Goal: Task Accomplishment & Management: Use online tool/utility

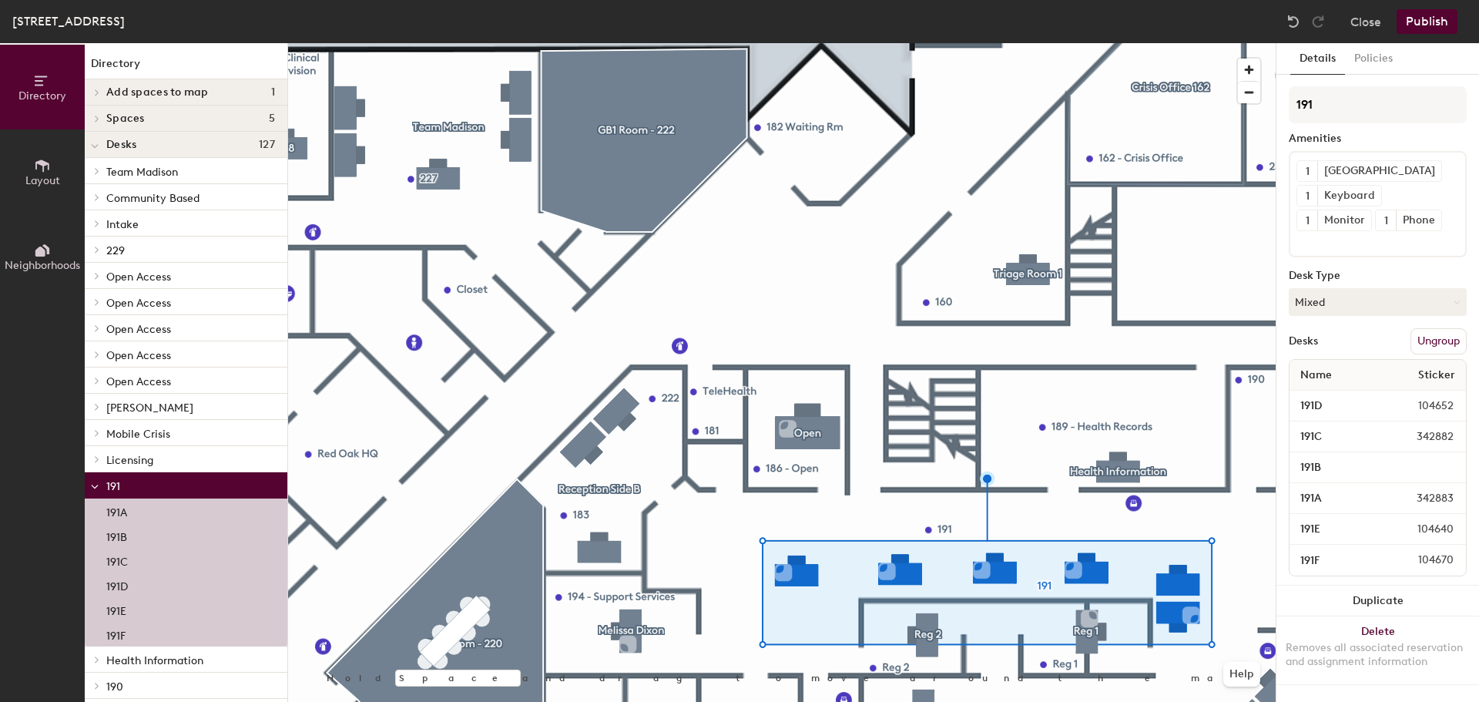
click at [1427, 350] on button "Ungroup" at bounding box center [1438, 341] width 56 height 26
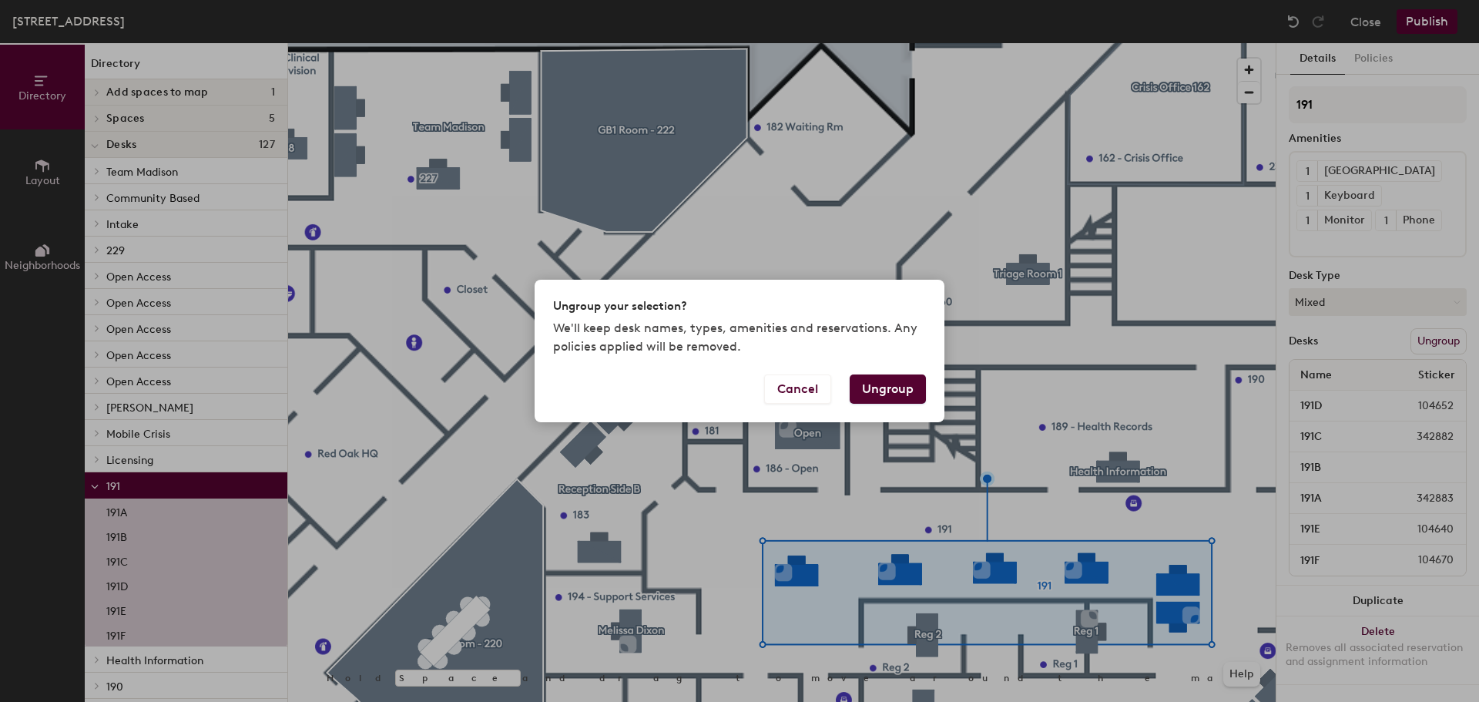
click at [887, 390] on button "Ungroup" at bounding box center [887, 388] width 76 height 29
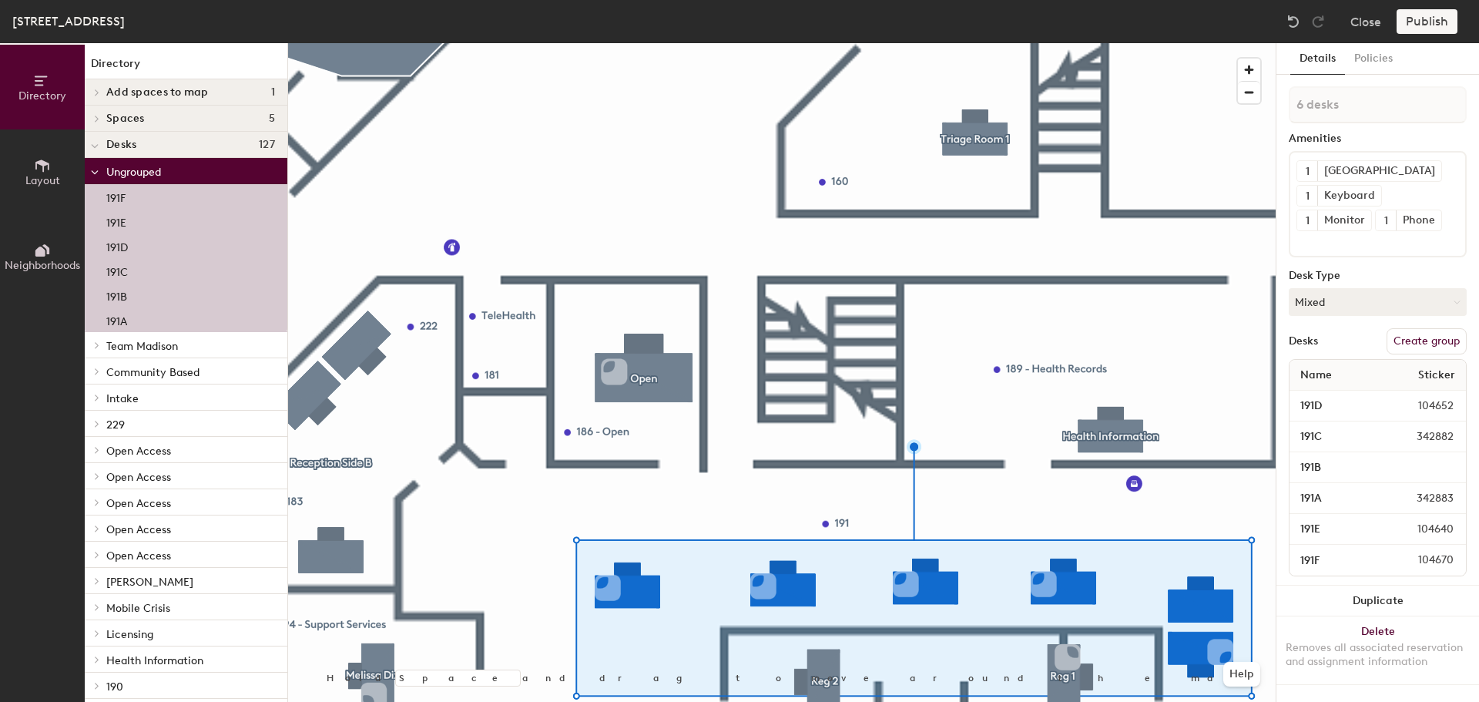
type input "1 desk"
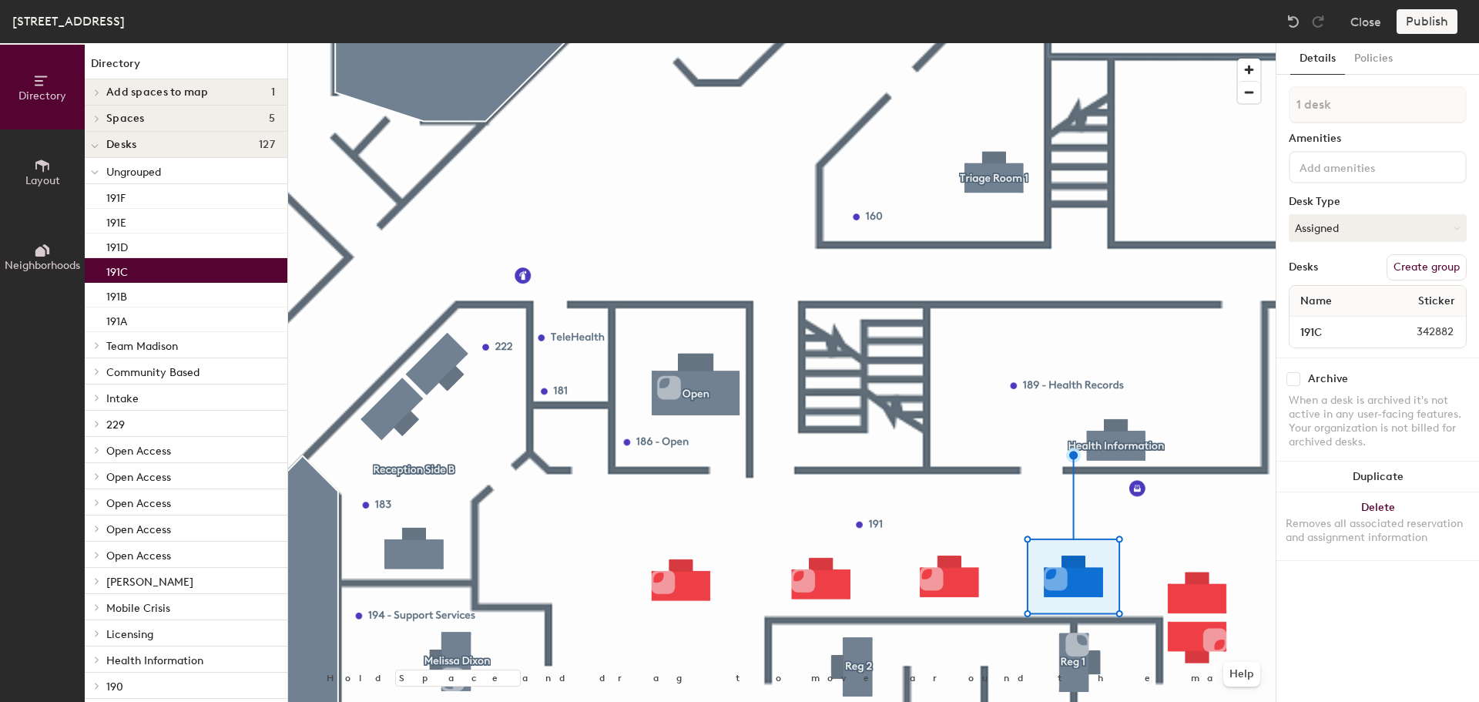
click at [1426, 264] on button "Create group" at bounding box center [1426, 267] width 80 height 26
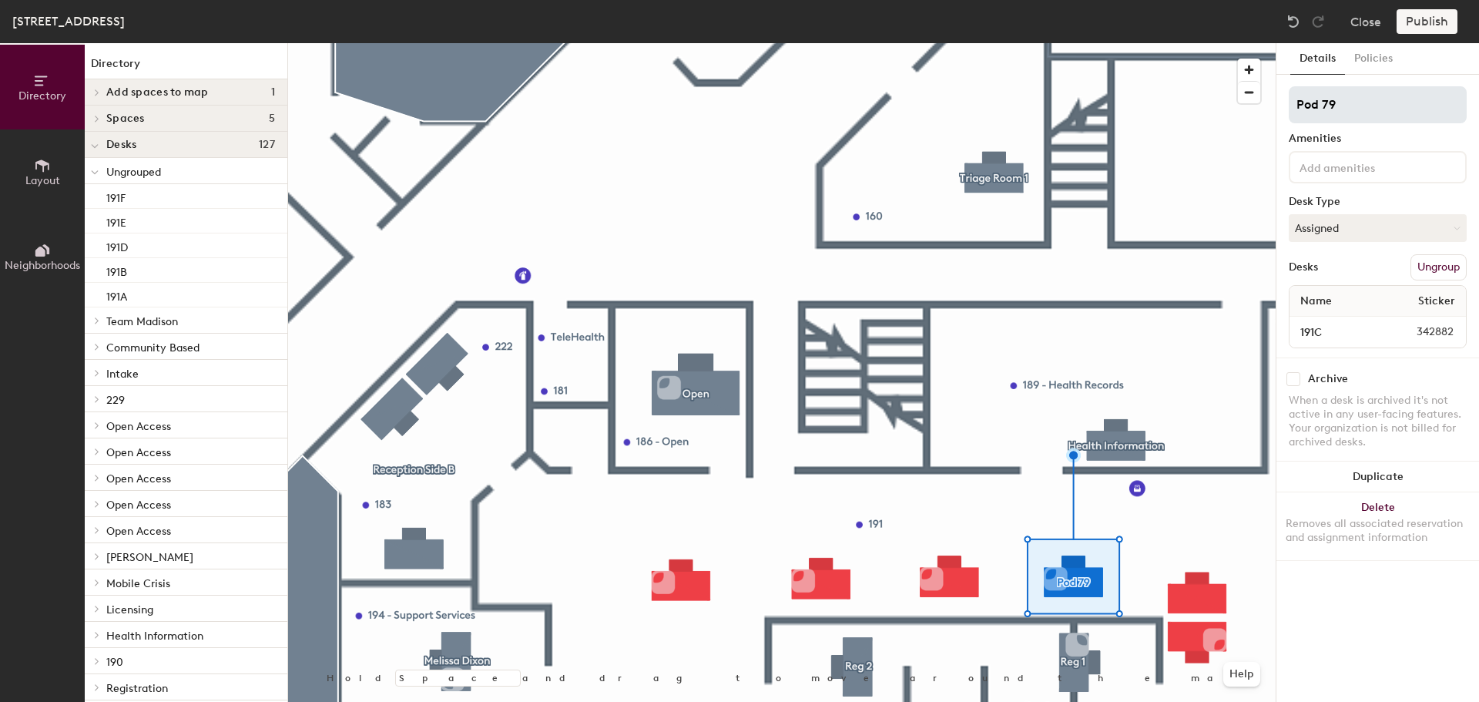
click at [1361, 104] on input "Pod 79" at bounding box center [1377, 104] width 178 height 37
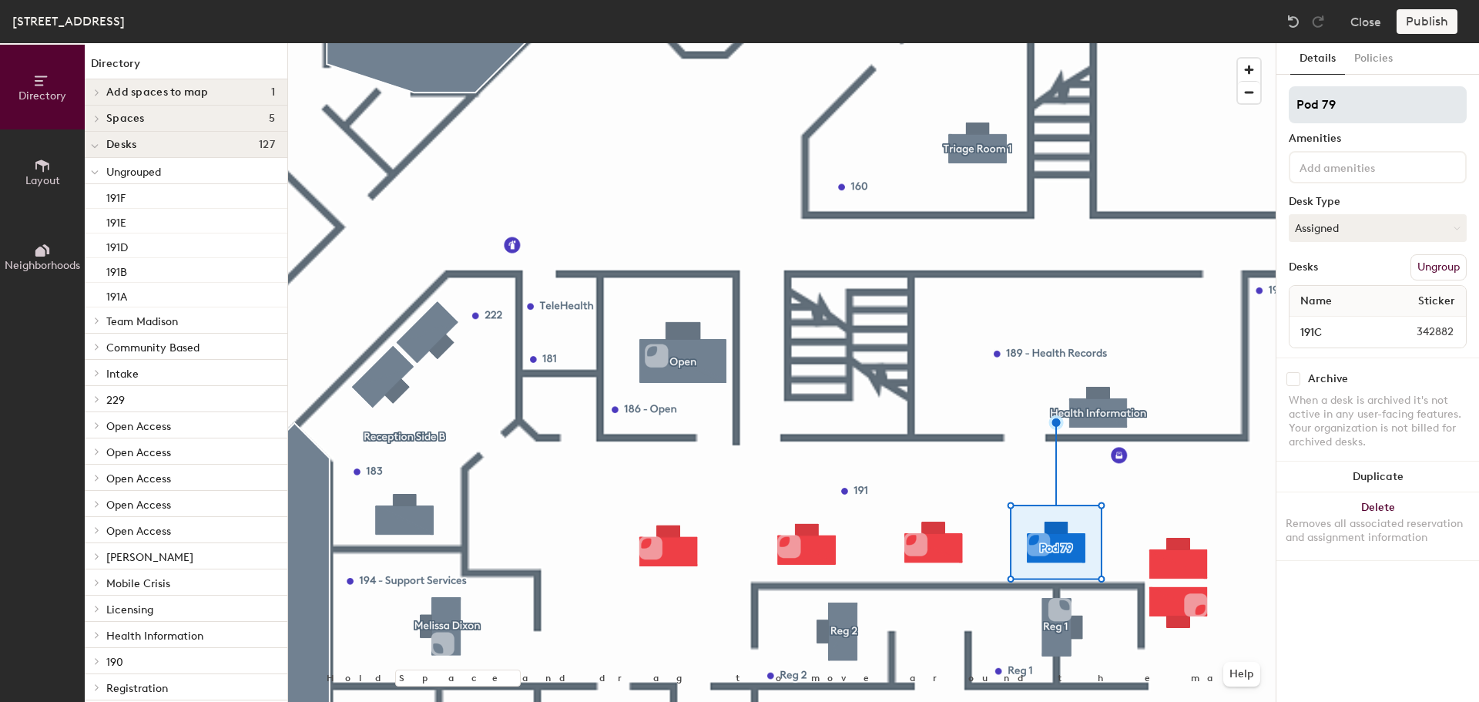
click at [1366, 102] on input "Pod 79" at bounding box center [1377, 104] width 178 height 37
click at [1333, 108] on input "HarleyMcGlynn" at bounding box center [1377, 104] width 178 height 37
type input "Harley McGlynn"
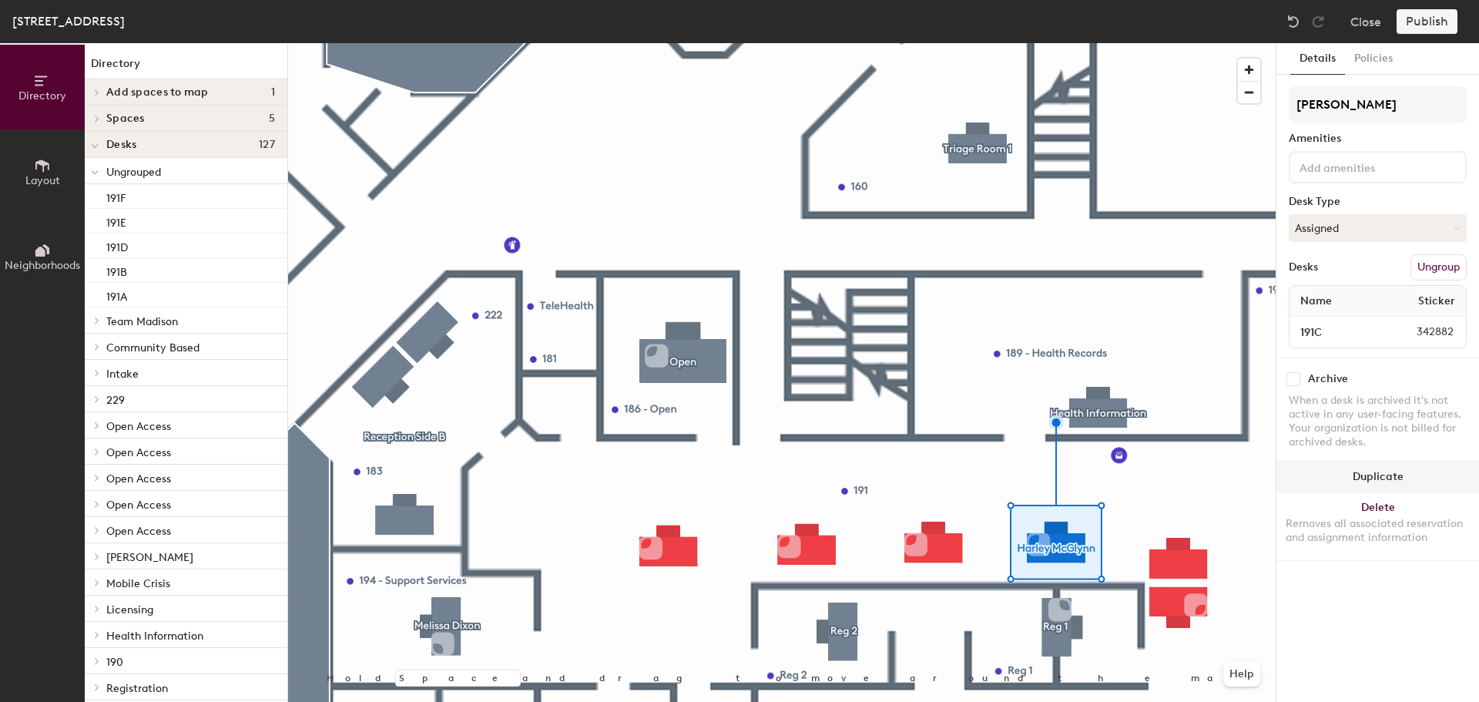
click at [1180, 43] on div at bounding box center [781, 43] width 987 height 0
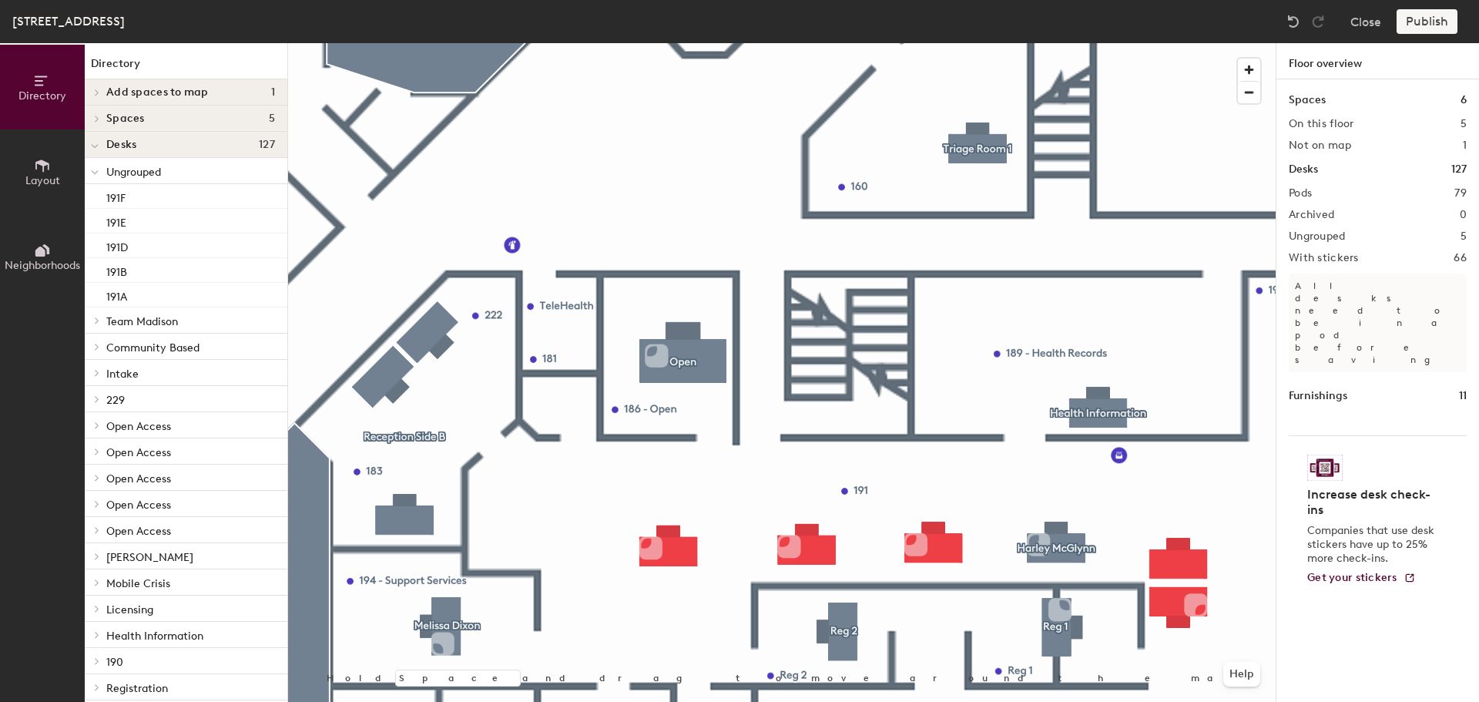
click at [1174, 43] on div at bounding box center [781, 43] width 987 height 0
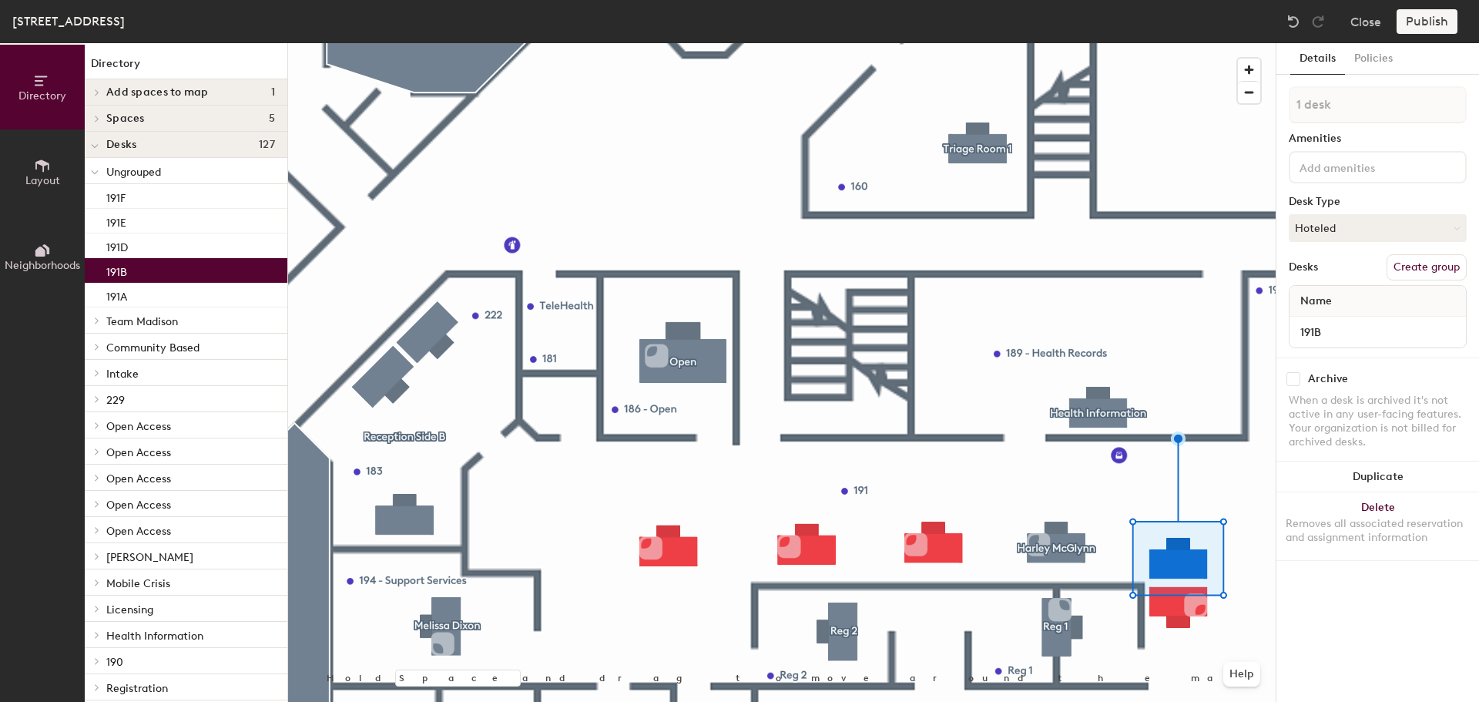
click at [1420, 261] on button "Create group" at bounding box center [1426, 267] width 80 height 26
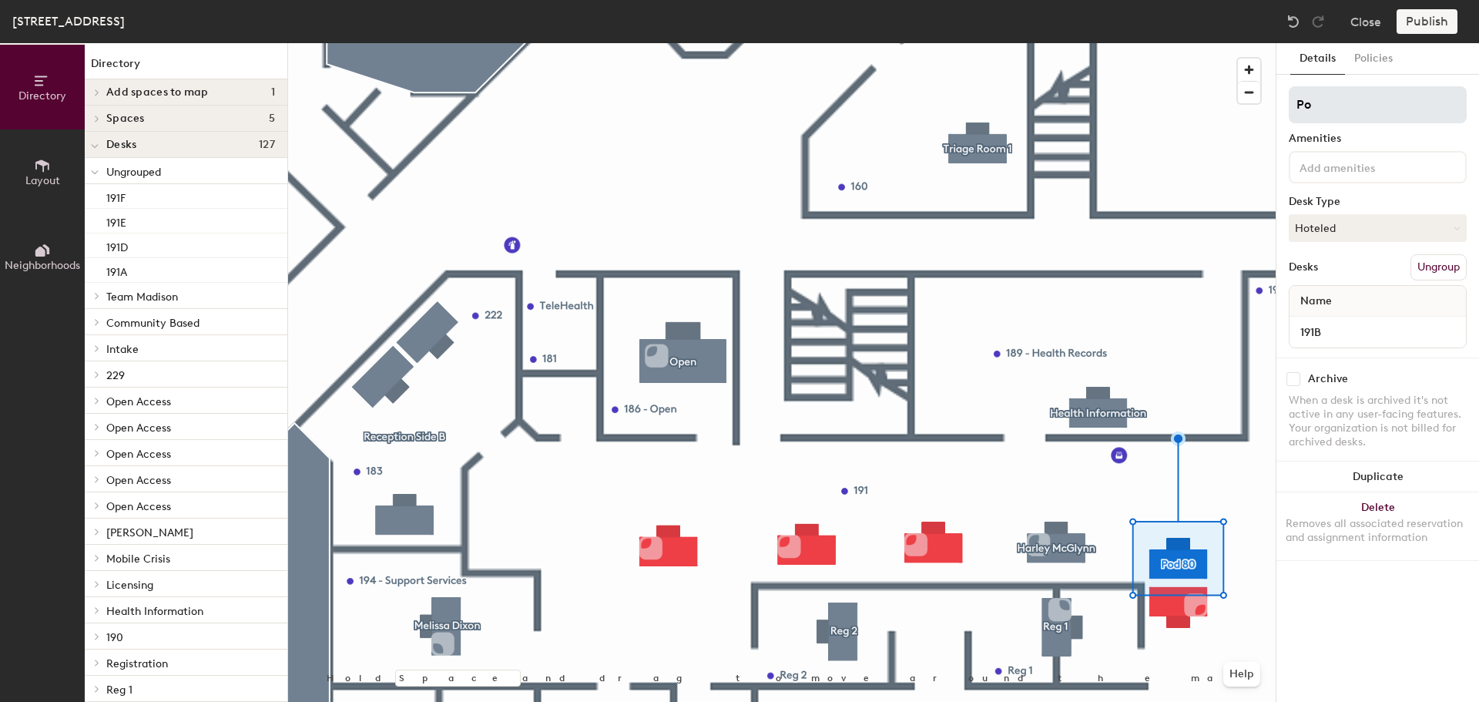
type input "P"
type input "Faith Ruark"
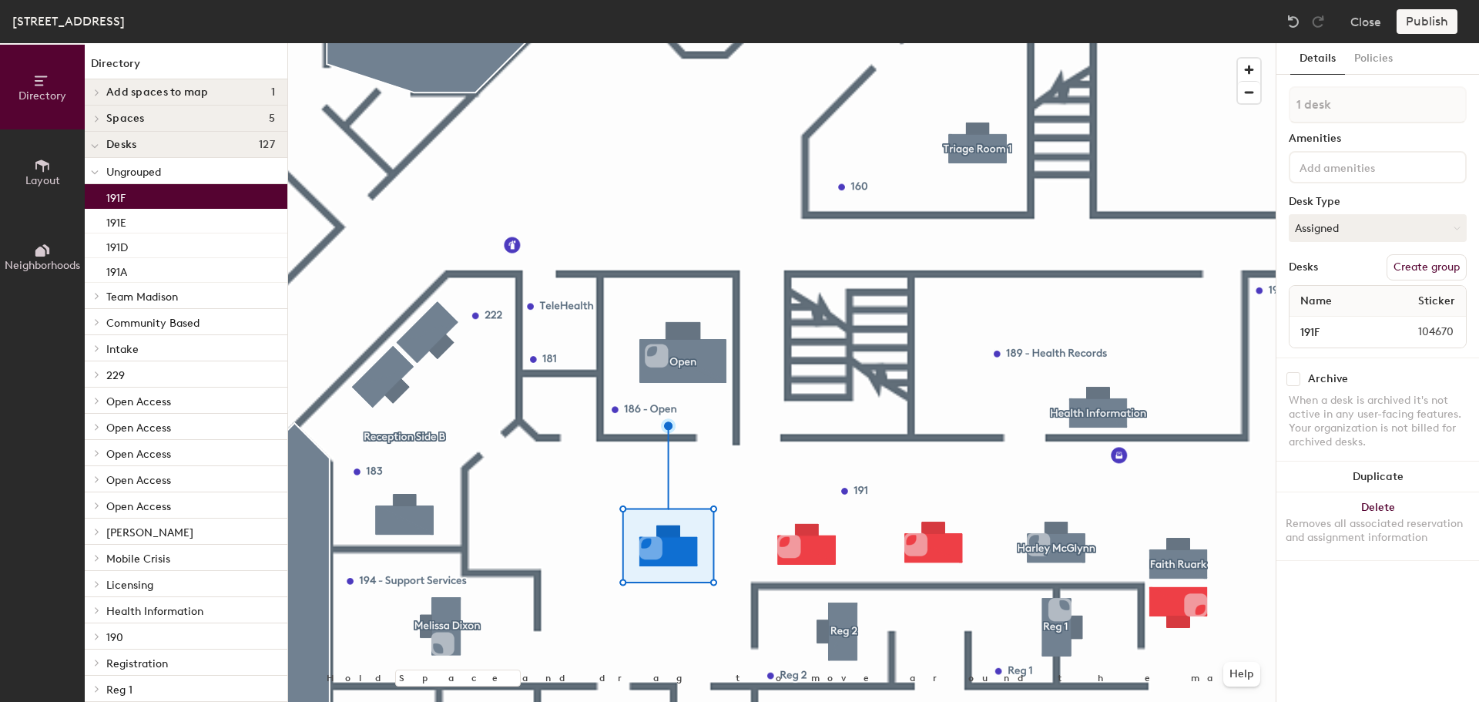
click at [1422, 263] on button "Create group" at bounding box center [1426, 267] width 80 height 26
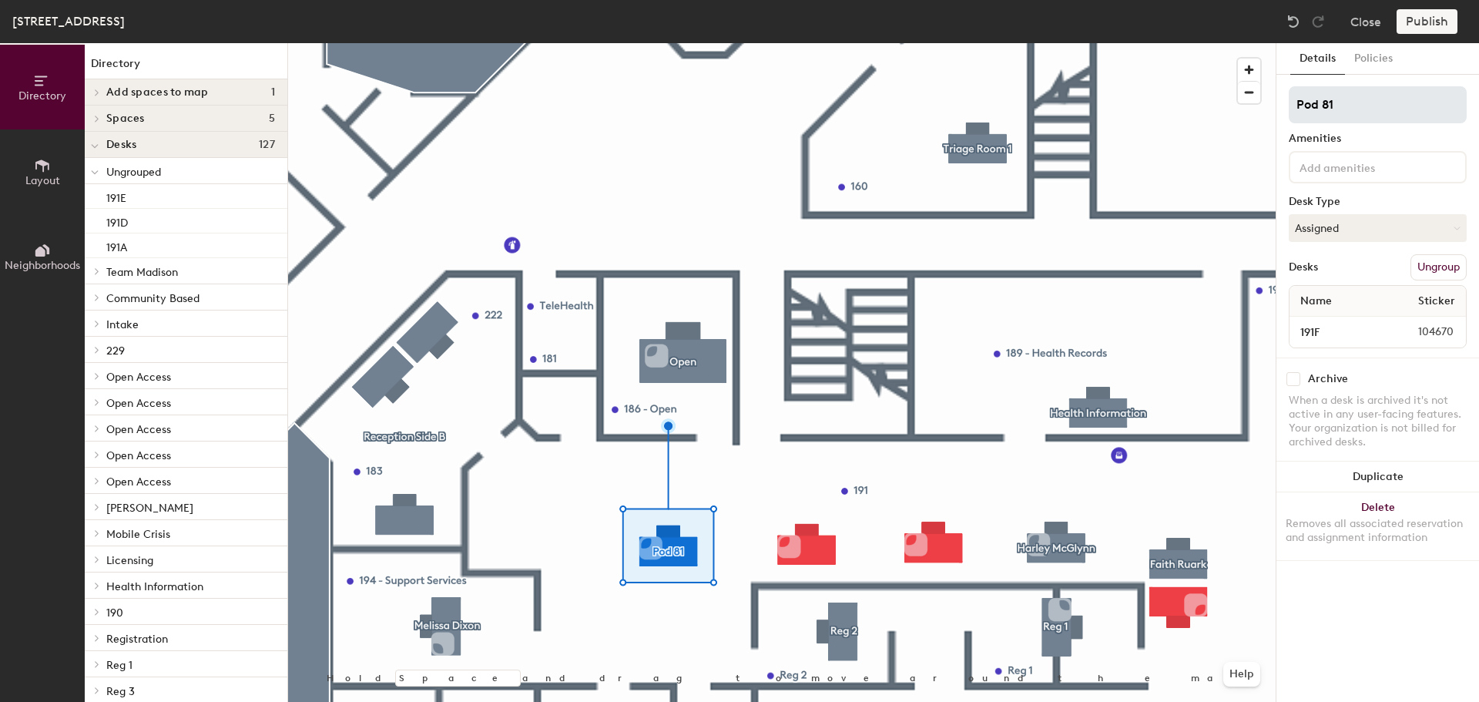
click at [1372, 112] on input "Pod 81" at bounding box center [1377, 104] width 178 height 37
type input "Amy Stoll"
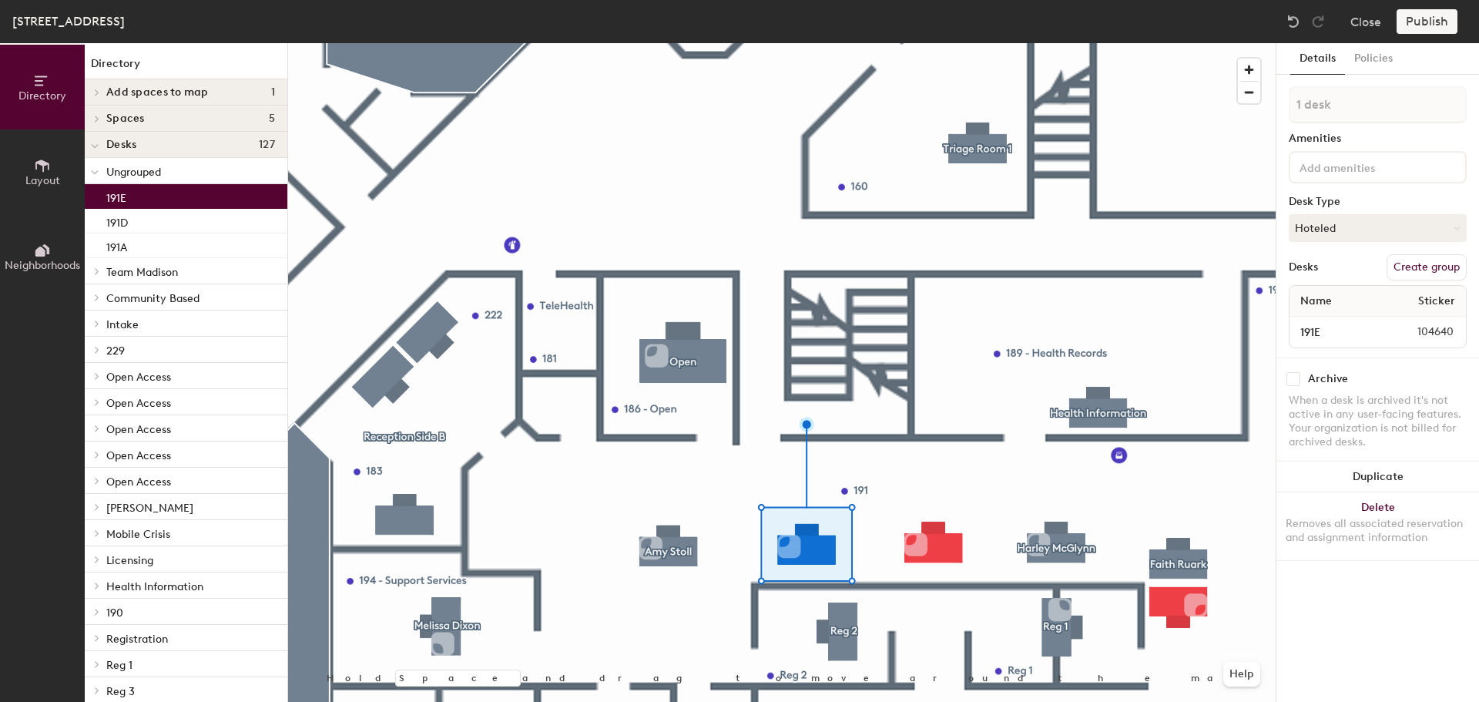
click at [1427, 269] on button "Create group" at bounding box center [1426, 267] width 80 height 26
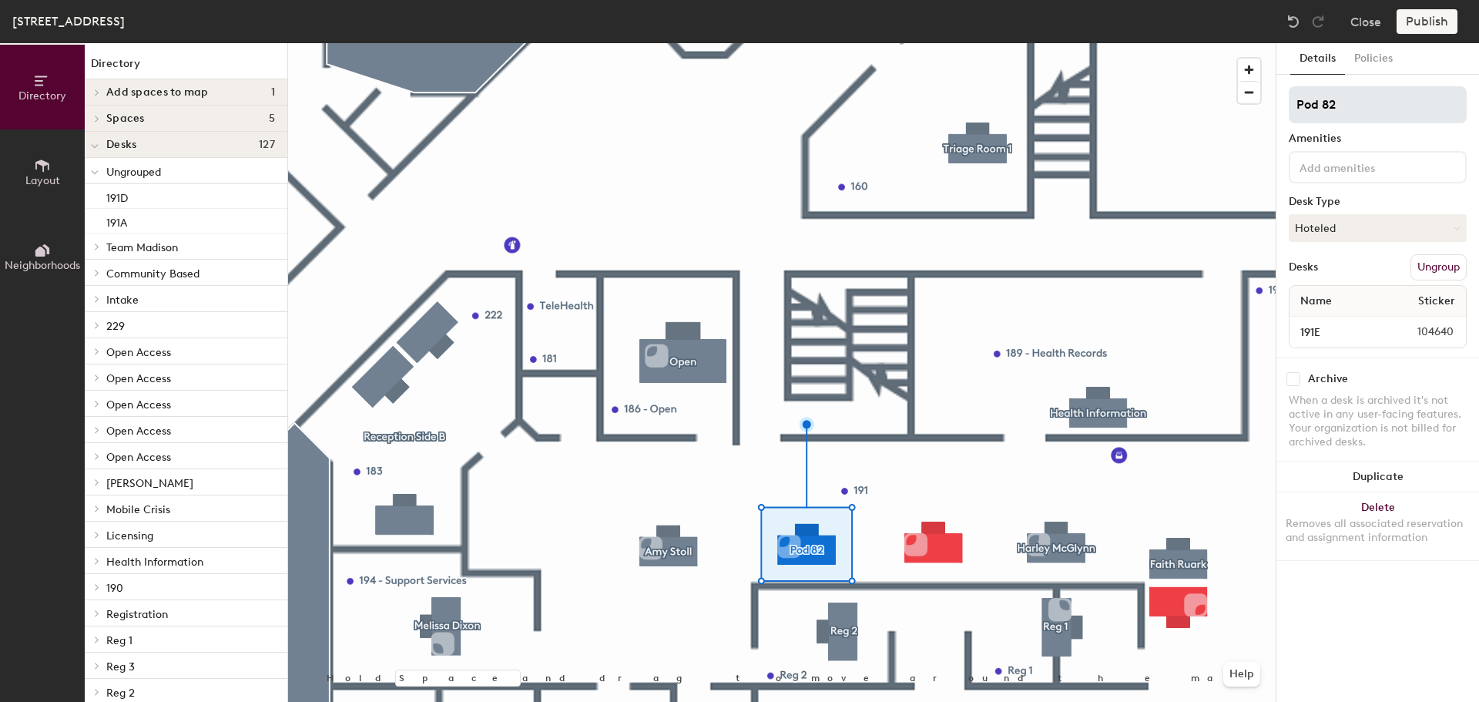
click at [1372, 112] on input "Pod 82" at bounding box center [1377, 104] width 178 height 37
type input "P"
type input "k"
type input "Mail Desk"
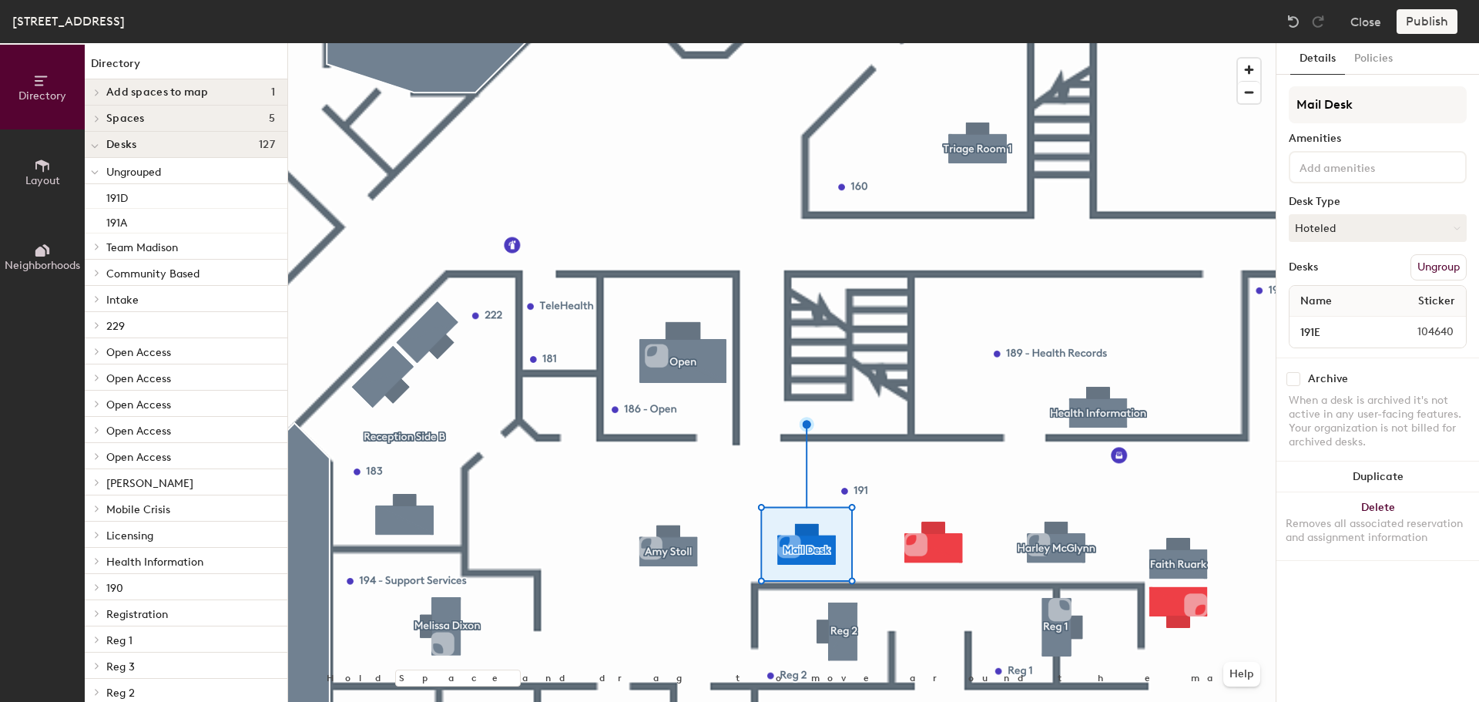
click at [1035, 43] on div at bounding box center [781, 43] width 987 height 0
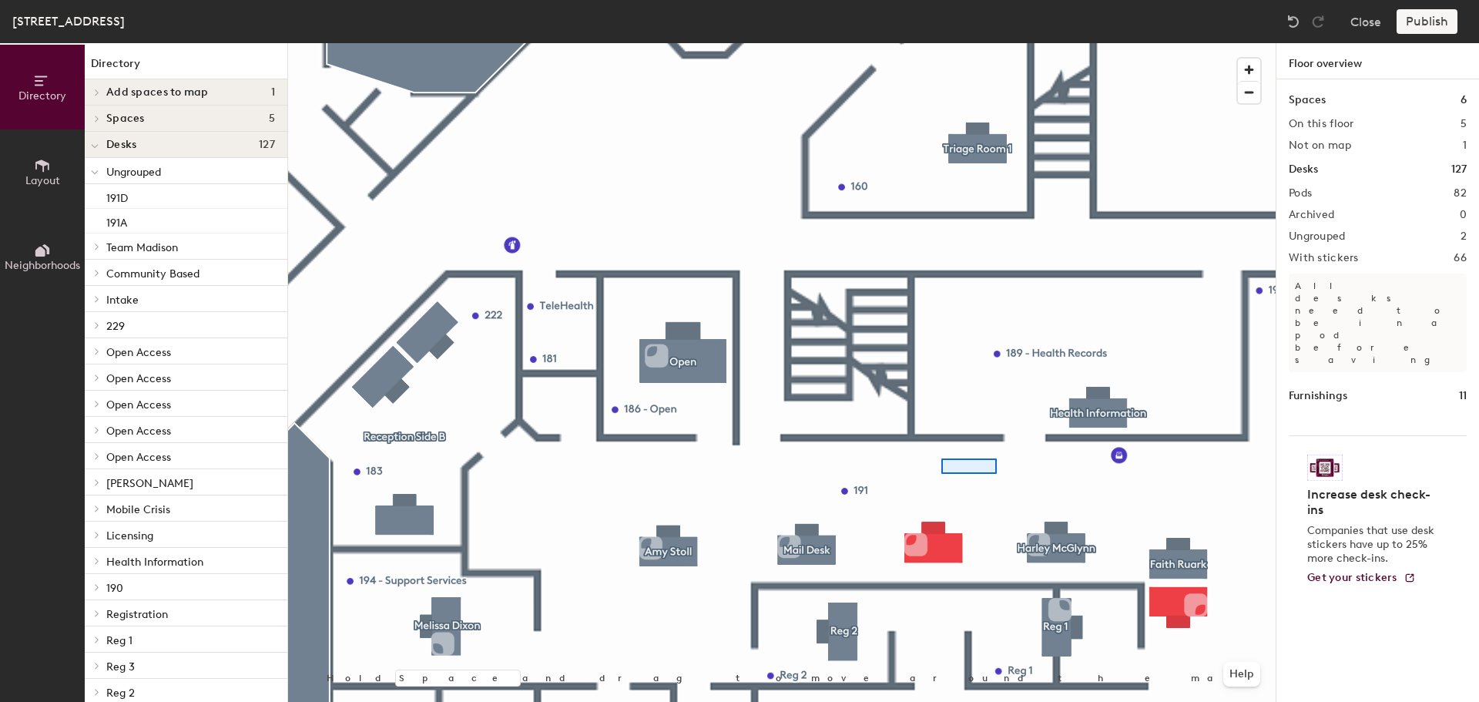
click at [957, 43] on div at bounding box center [781, 43] width 987 height 0
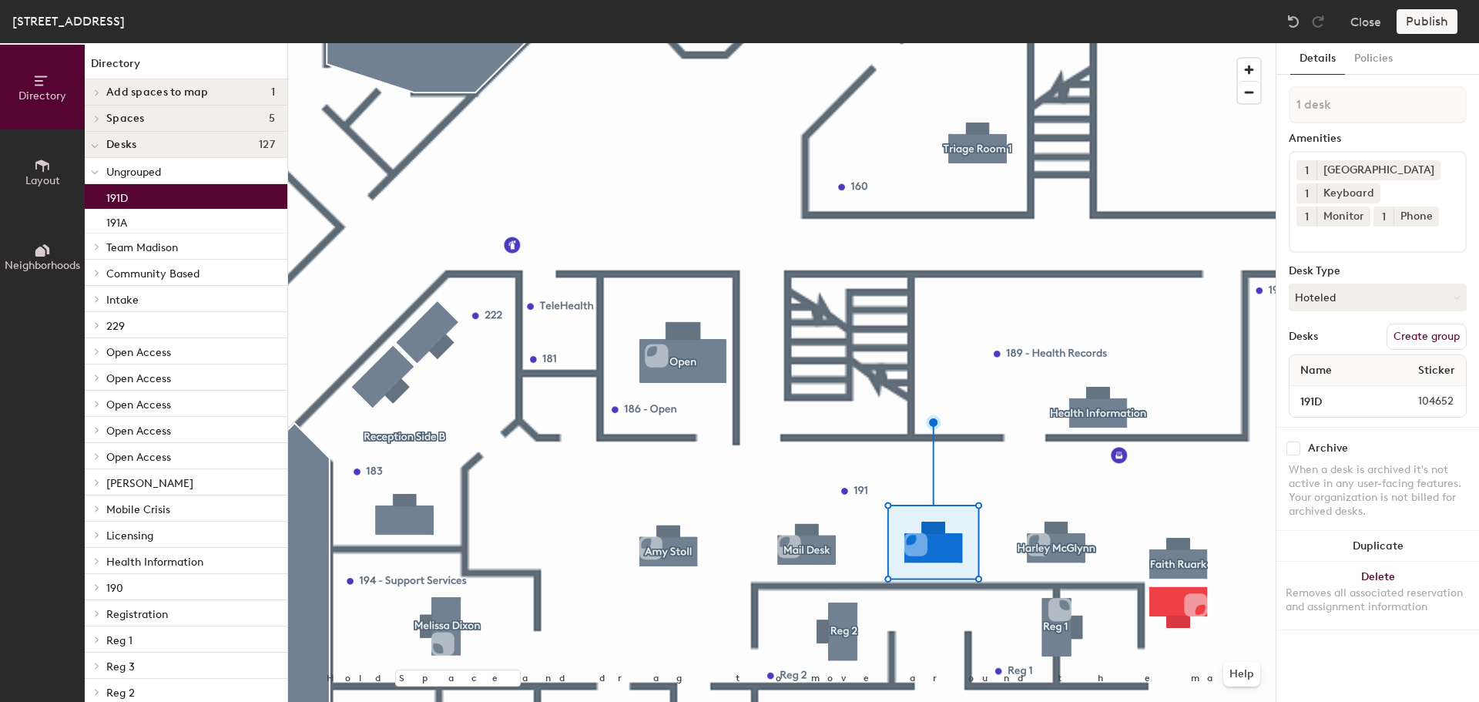
click at [1413, 333] on button "Create group" at bounding box center [1426, 336] width 80 height 26
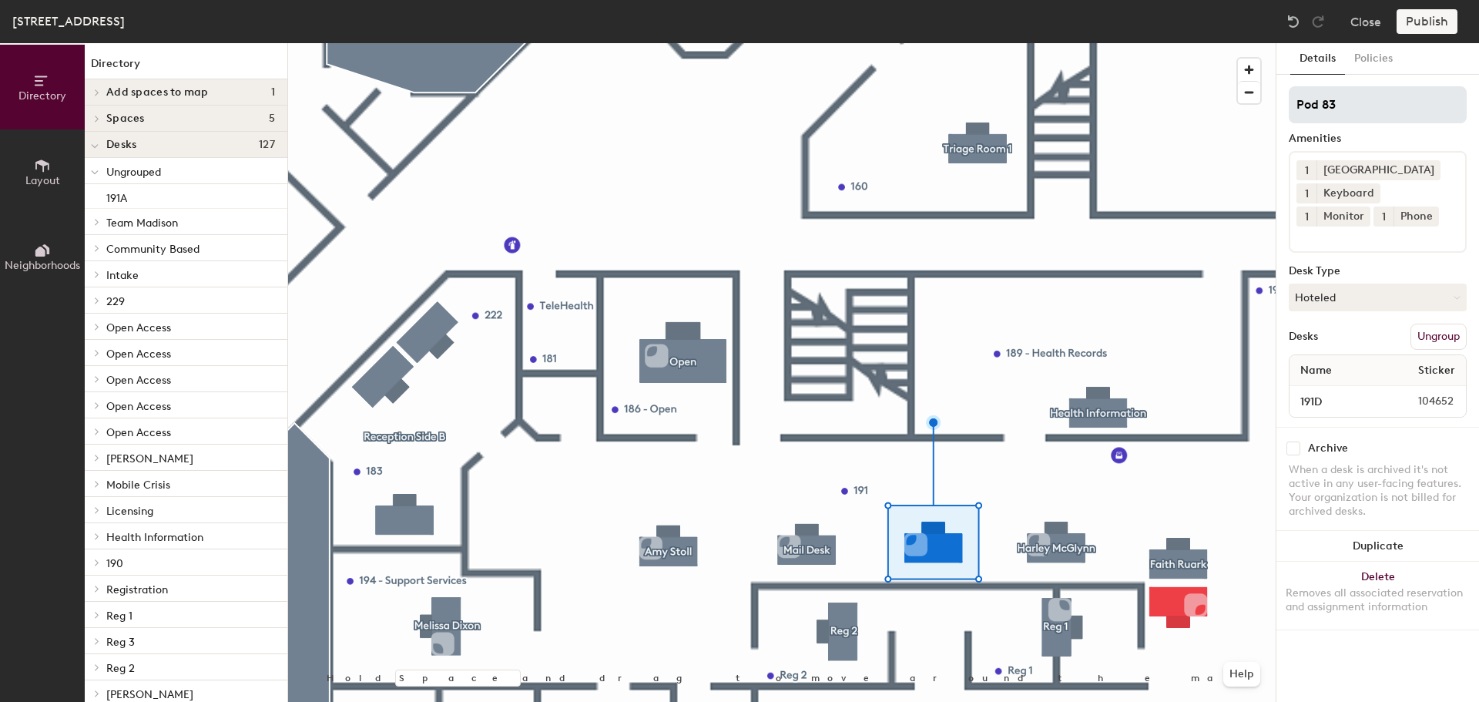
click at [1386, 97] on input "Pod 83" at bounding box center [1377, 104] width 178 height 37
click at [1385, 96] on input "Pod 83" at bounding box center [1377, 104] width 178 height 37
type input "Samantha Eby-Reel"
click at [1181, 43] on div at bounding box center [781, 43] width 987 height 0
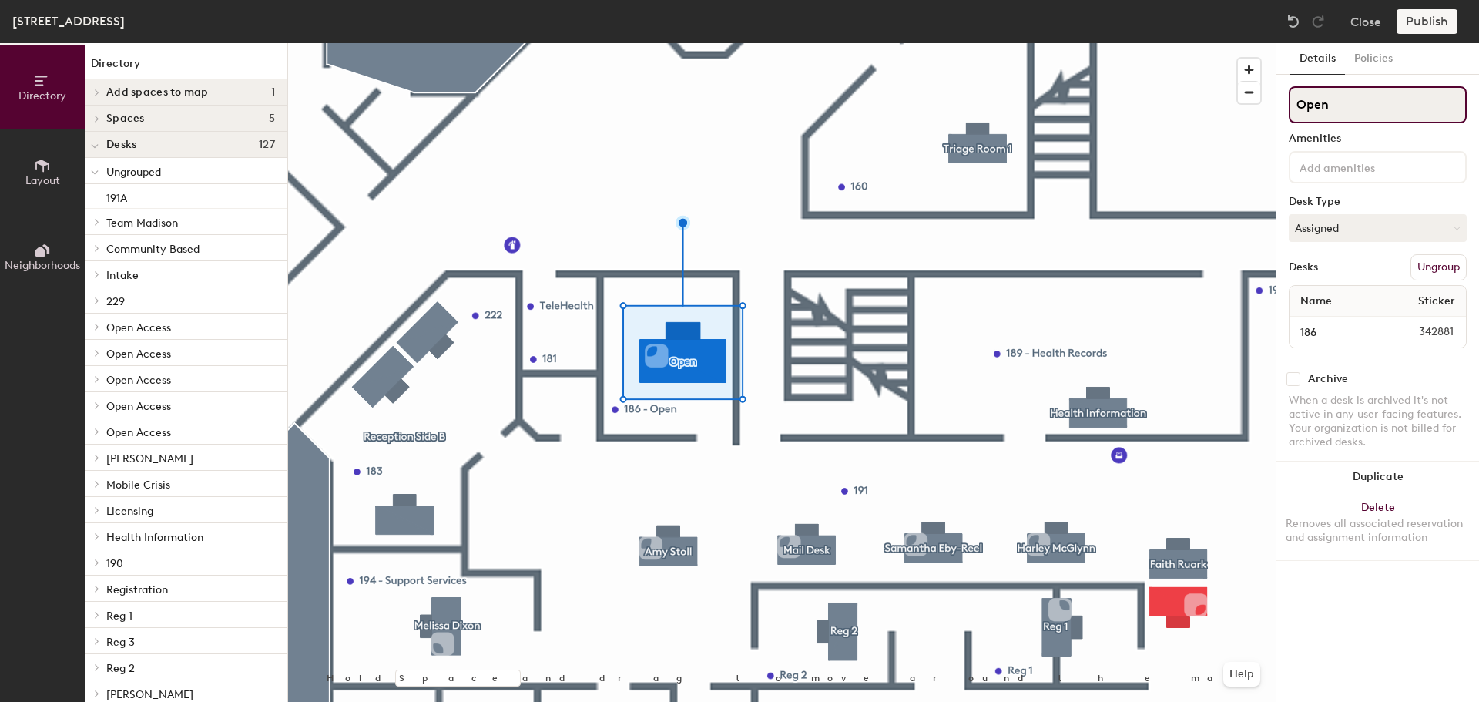
click at [1336, 109] on input "Open" at bounding box center [1377, 104] width 178 height 37
click at [997, 43] on div at bounding box center [781, 43] width 987 height 0
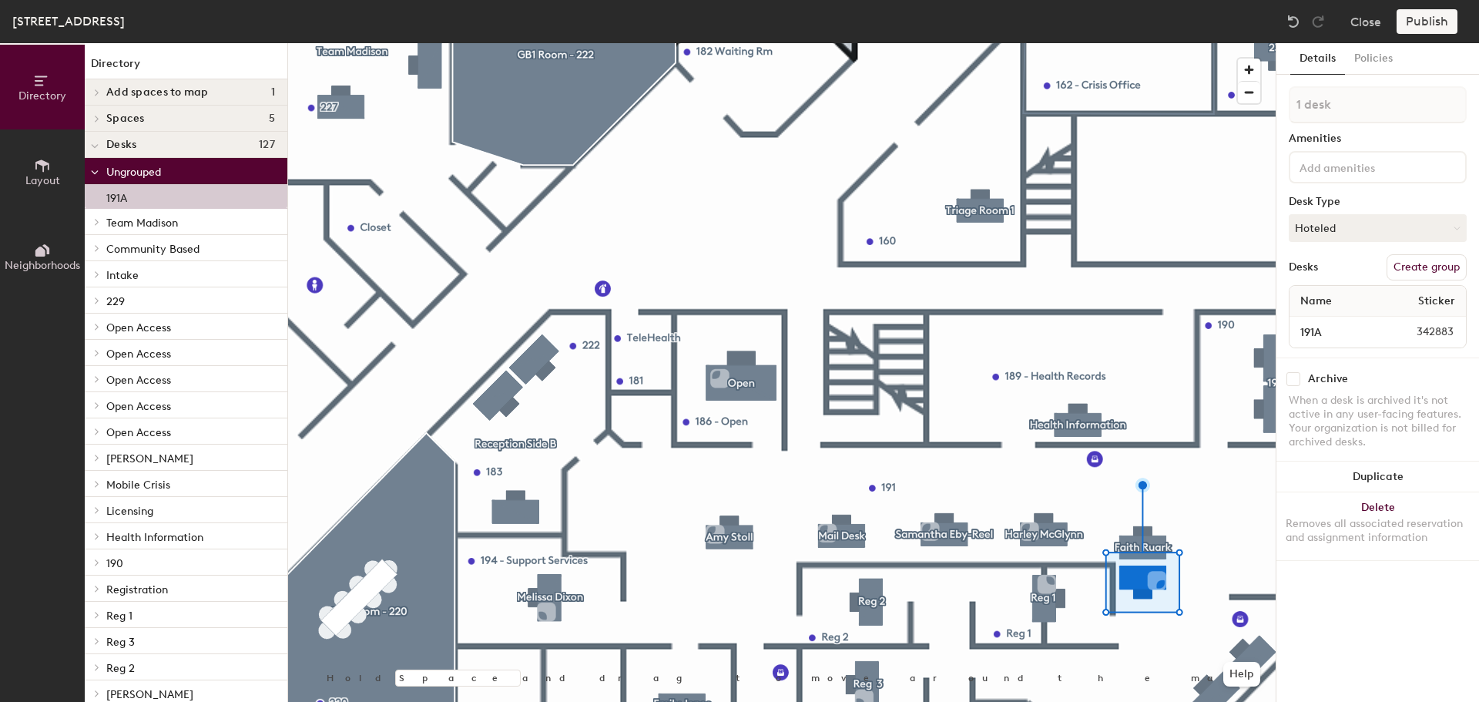
click at [1429, 271] on button "Create group" at bounding box center [1426, 267] width 80 height 26
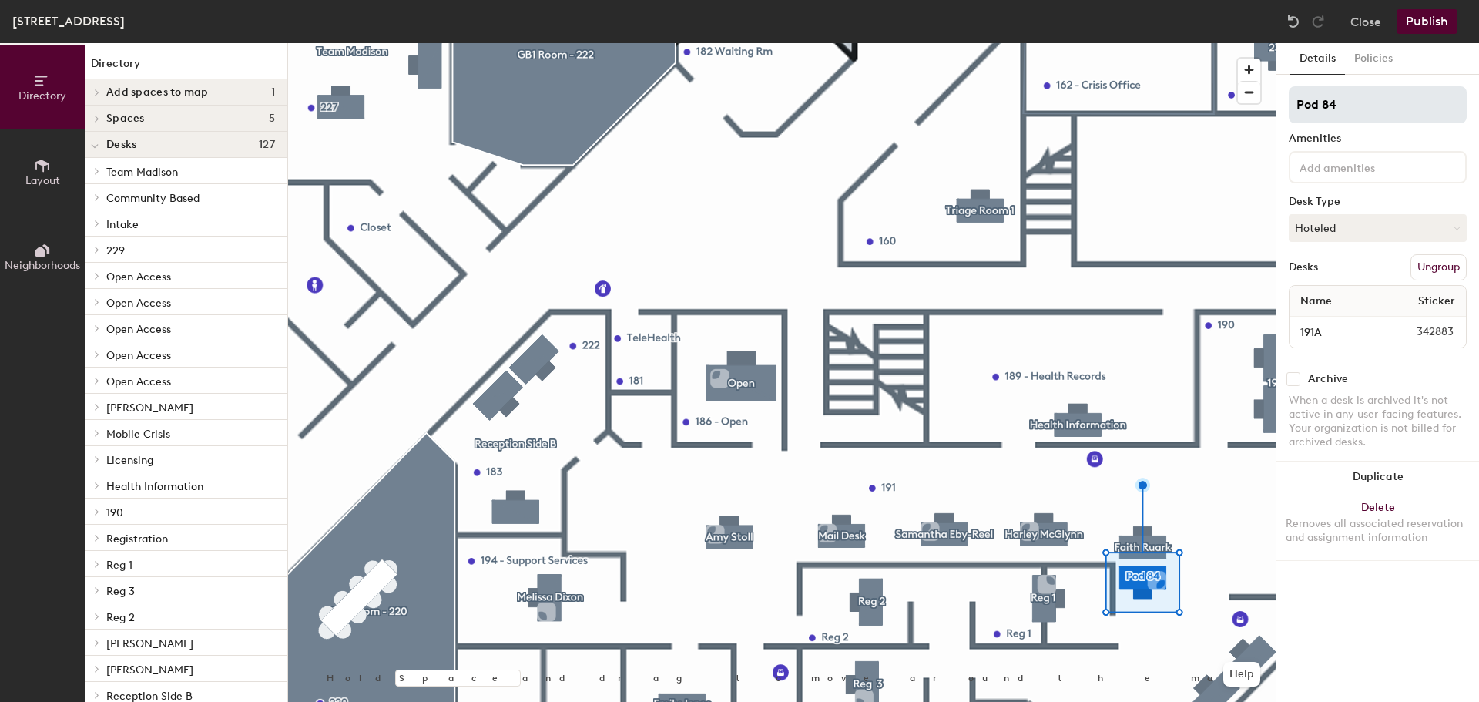
click at [1372, 109] on input "Pod 84" at bounding box center [1377, 104] width 178 height 37
type input "Melissa Dixon"
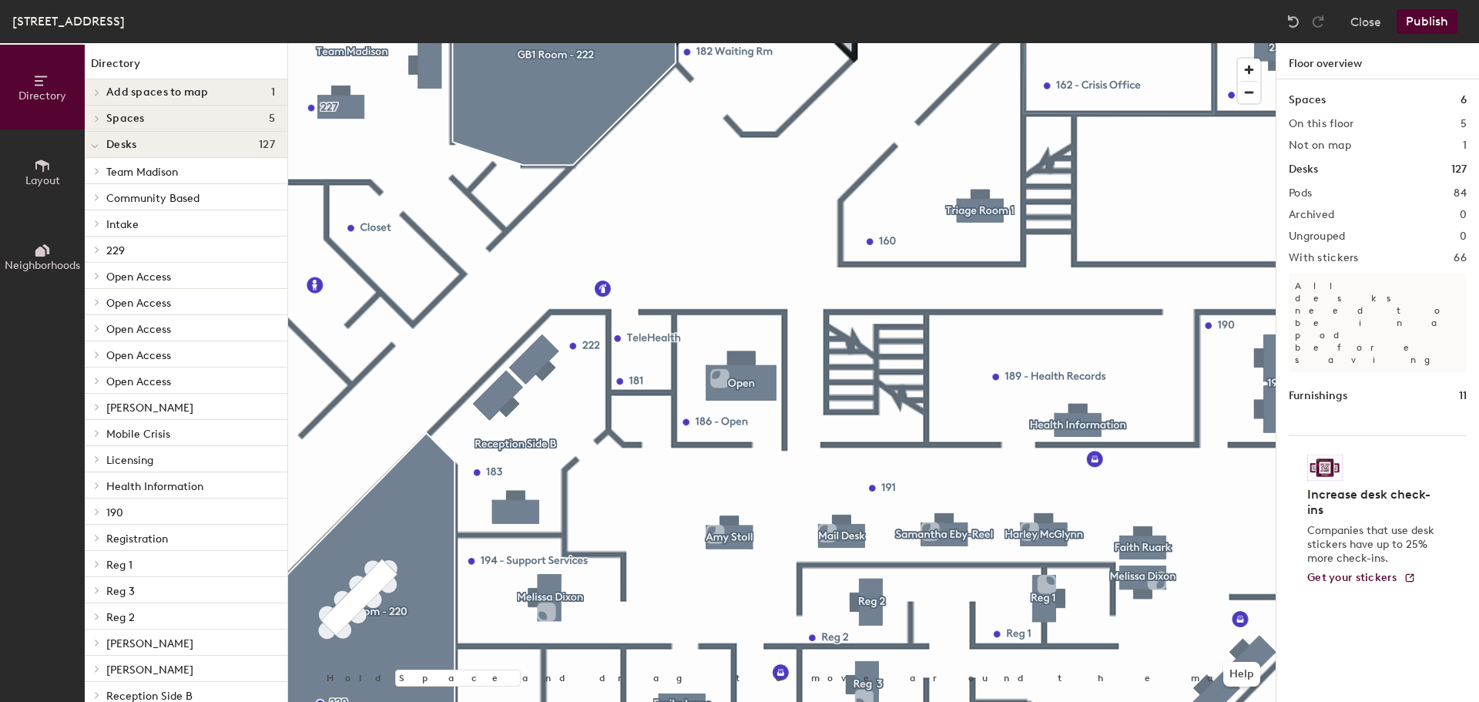
click at [1419, 26] on button "Publish" at bounding box center [1426, 21] width 61 height 25
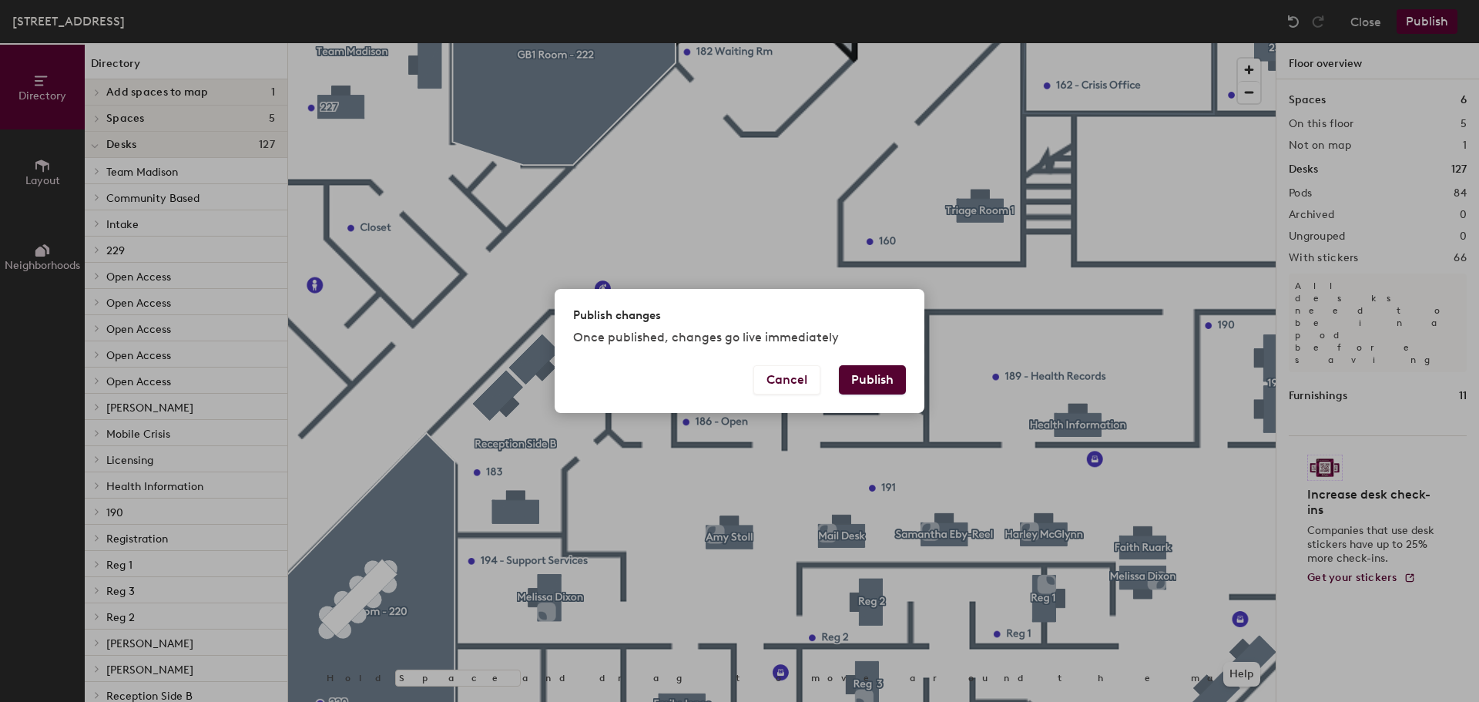
click at [878, 376] on button "Publish" at bounding box center [872, 379] width 67 height 29
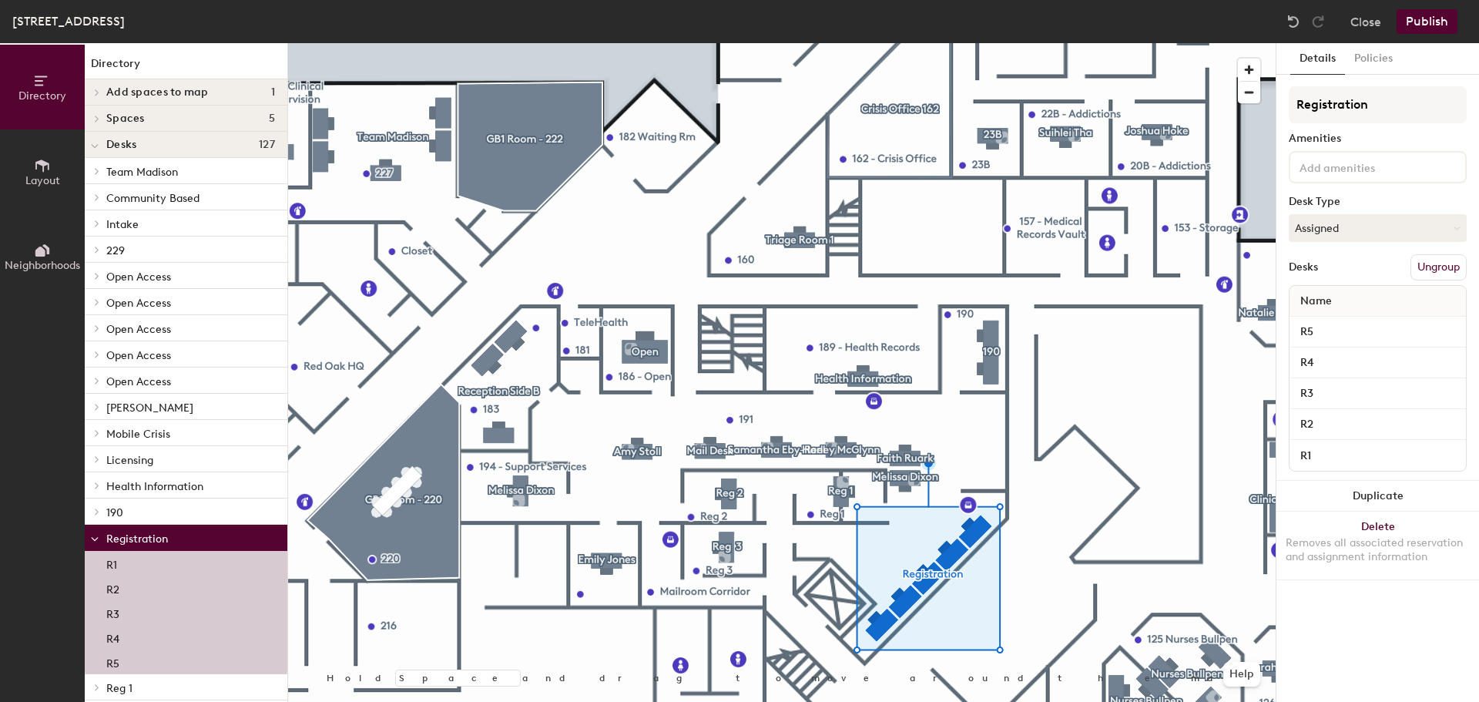
click at [826, 43] on div at bounding box center [781, 43] width 987 height 0
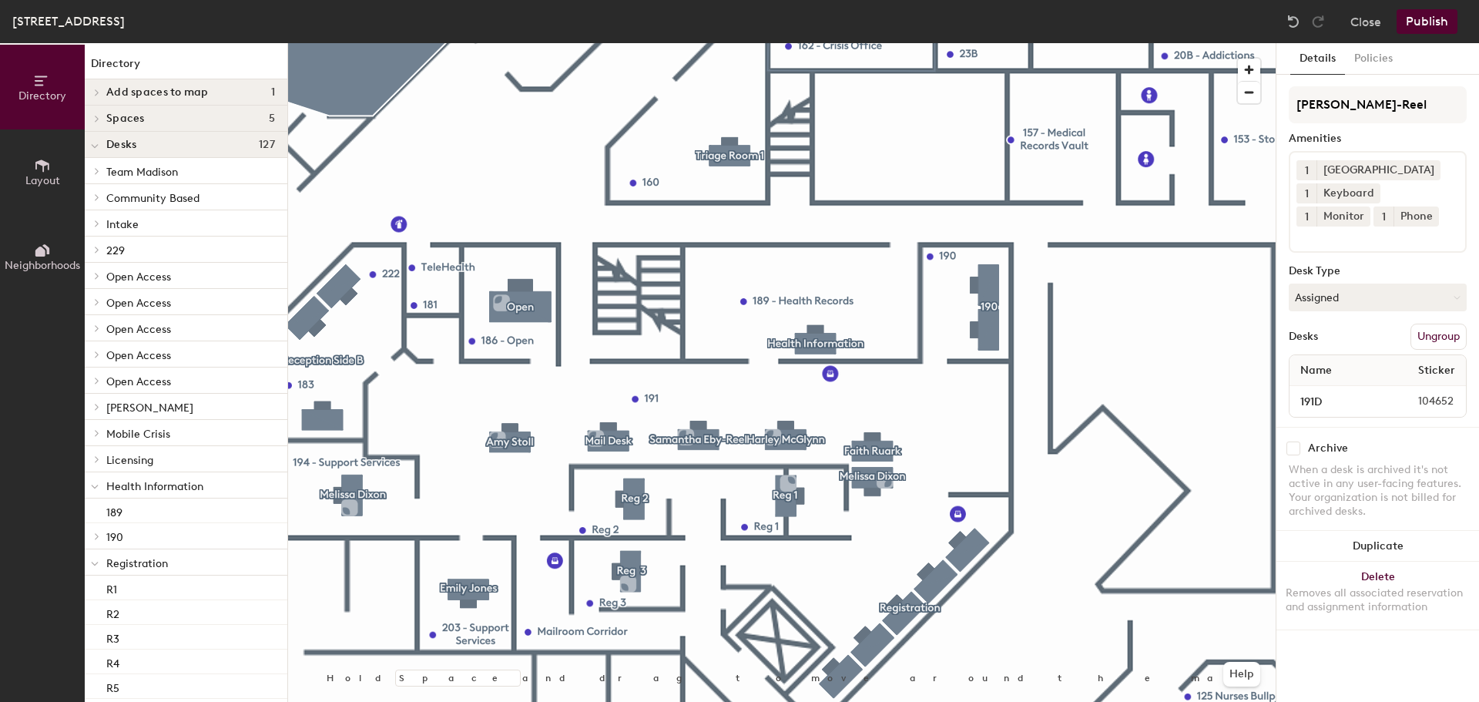
click at [602, 43] on div at bounding box center [781, 43] width 987 height 0
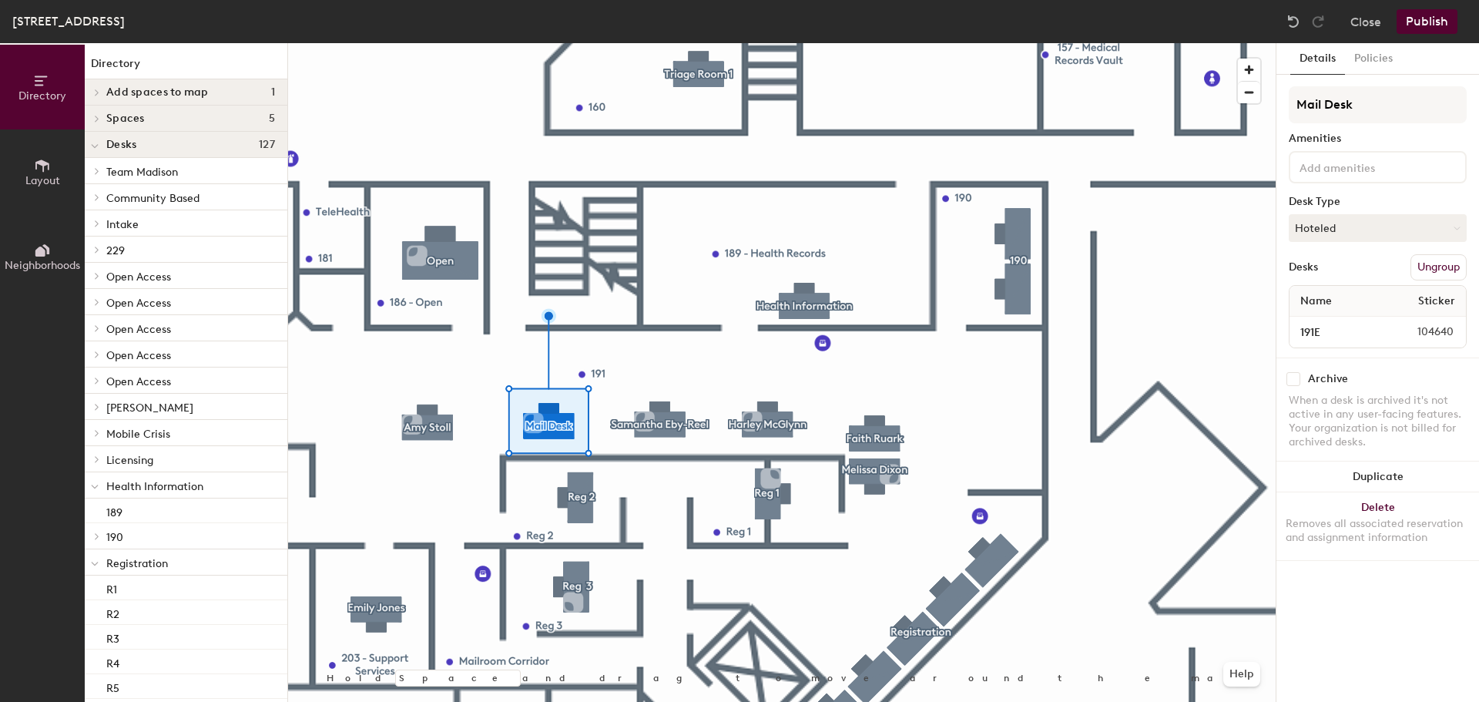
click at [652, 43] on div at bounding box center [781, 43] width 987 height 0
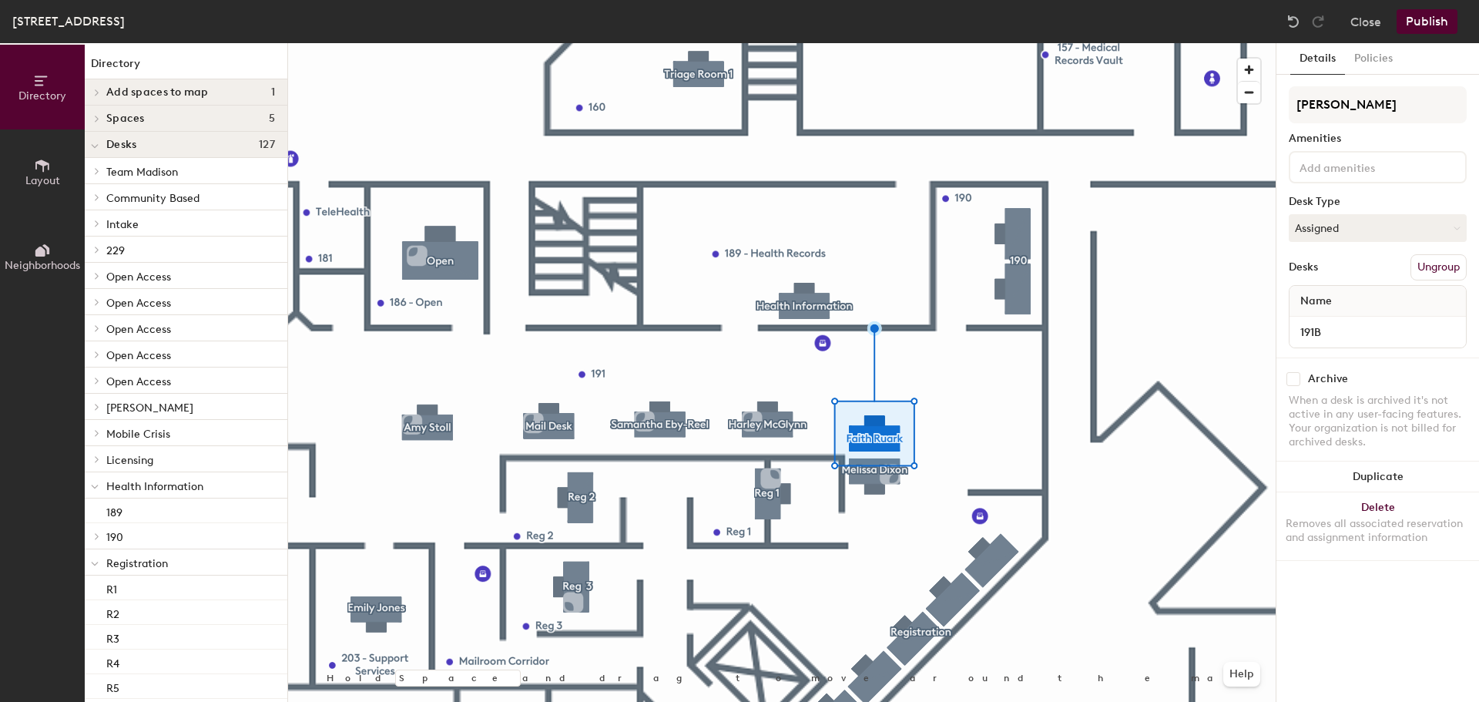
click at [757, 43] on div at bounding box center [781, 43] width 987 height 0
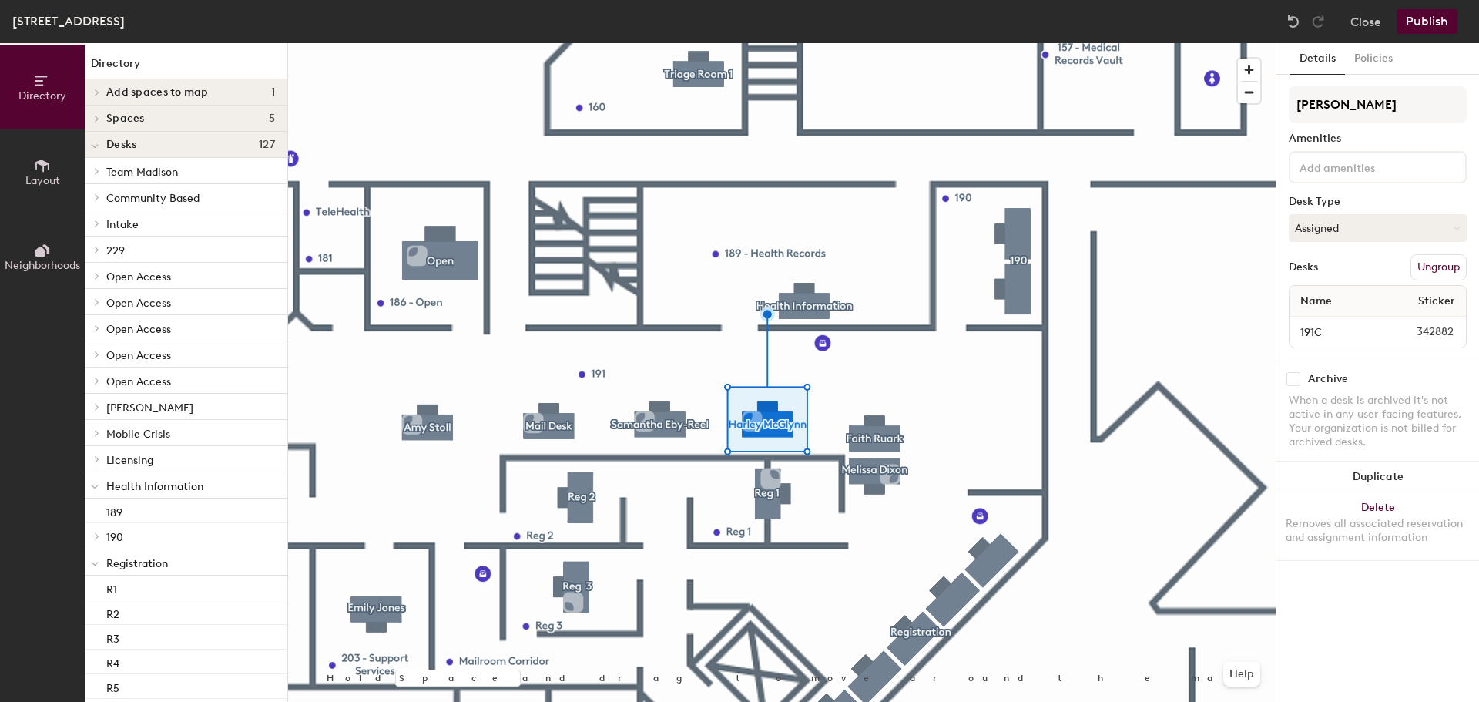
click at [663, 43] on div at bounding box center [781, 43] width 987 height 0
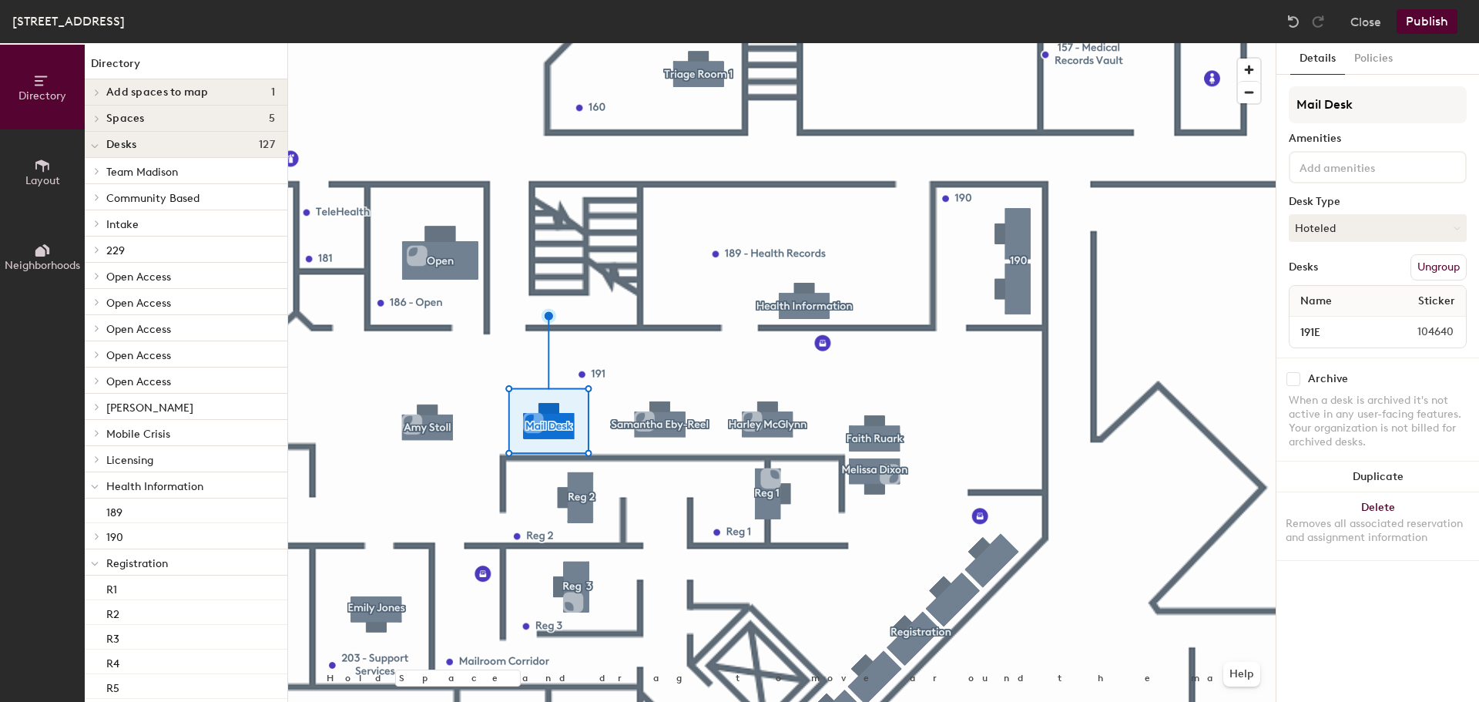
click at [434, 43] on div at bounding box center [781, 43] width 987 height 0
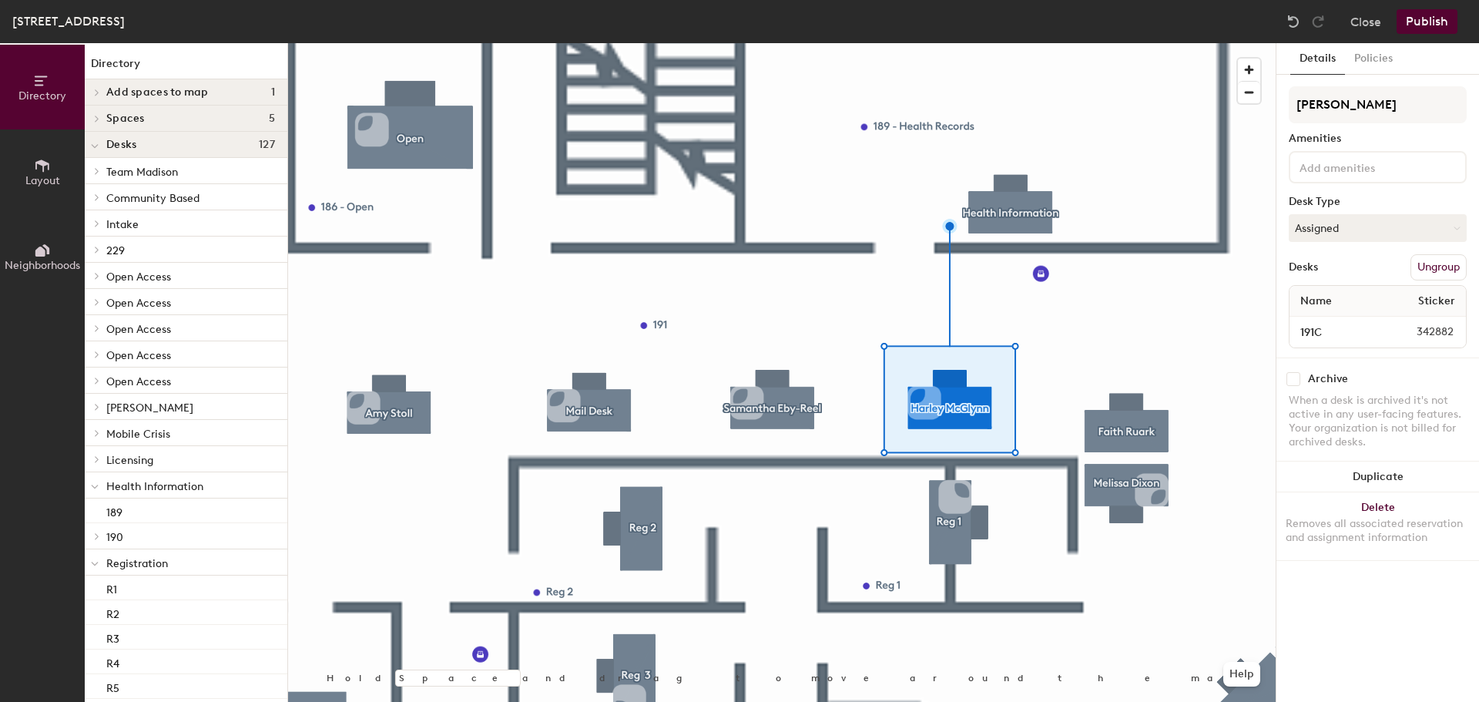
click at [1115, 43] on div at bounding box center [781, 43] width 987 height 0
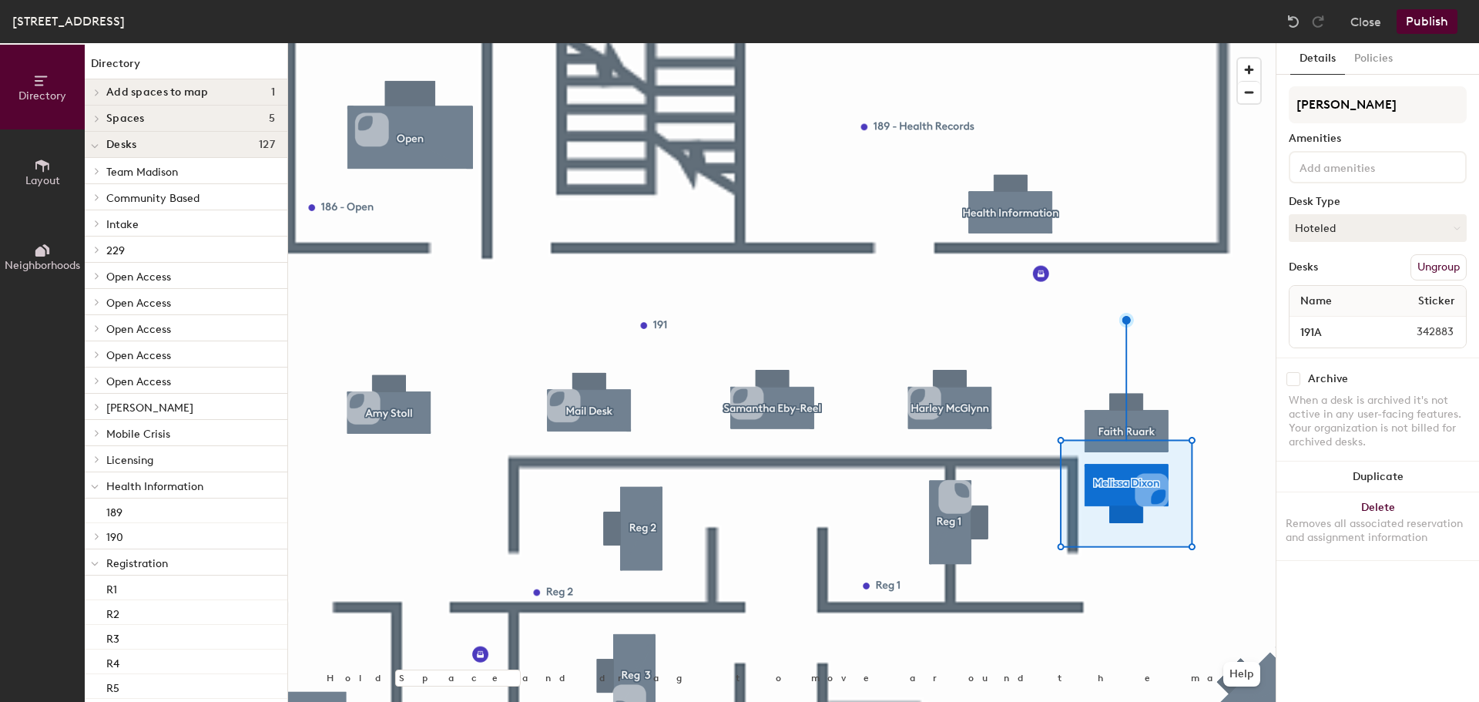
click at [1156, 43] on div at bounding box center [781, 43] width 987 height 0
